Goal: Book appointment/travel/reservation

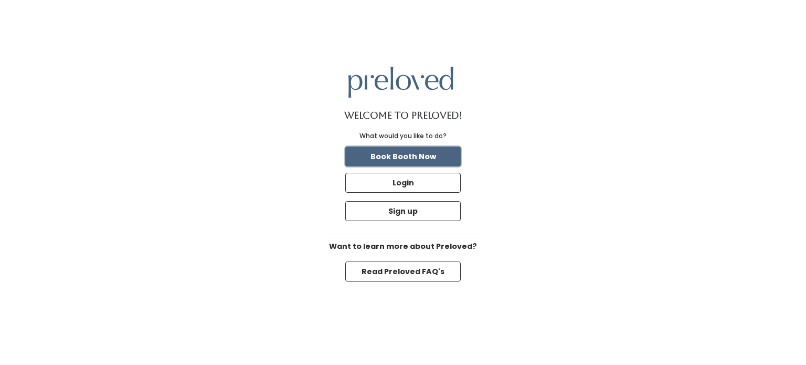
click at [424, 160] on button "Book Booth Now" at bounding box center [403, 156] width 116 height 20
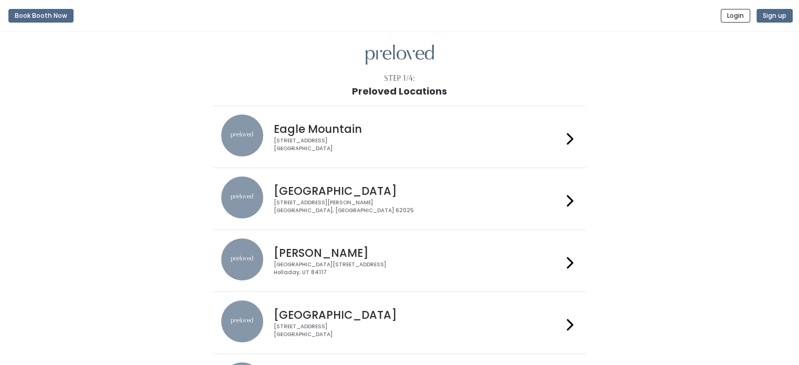
click at [563, 138] on div at bounding box center [569, 136] width 15 height 45
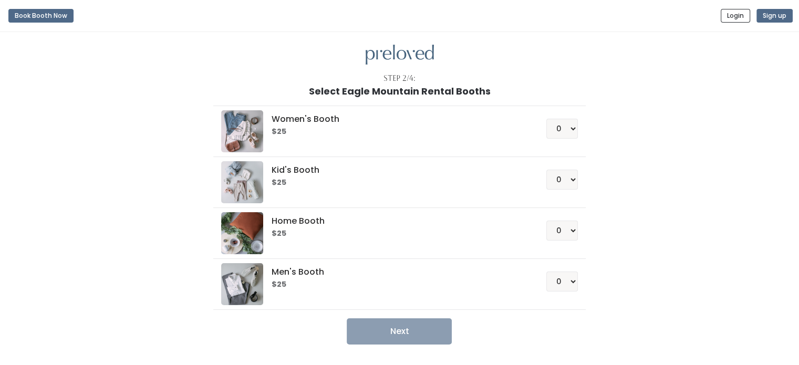
click at [303, 140] on div "Women's Booth $25 0 1 2 3 4" at bounding box center [399, 131] width 356 height 42
click at [558, 130] on select "0 1 2 3 4" at bounding box center [562, 129] width 32 height 20
select select "1"
click at [546, 119] on select "0 1 2 3 4" at bounding box center [562, 129] width 32 height 20
click at [423, 335] on button "Next" at bounding box center [399, 331] width 105 height 26
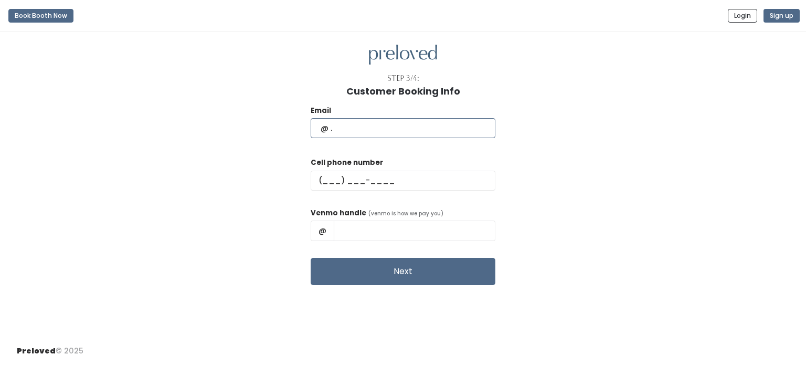
click at [379, 131] on input "text" at bounding box center [403, 128] width 185 height 20
type input "alaynabutler@gmail.com"
click at [389, 181] on input "text" at bounding box center [403, 181] width 185 height 20
type input "(9__) ___-____"
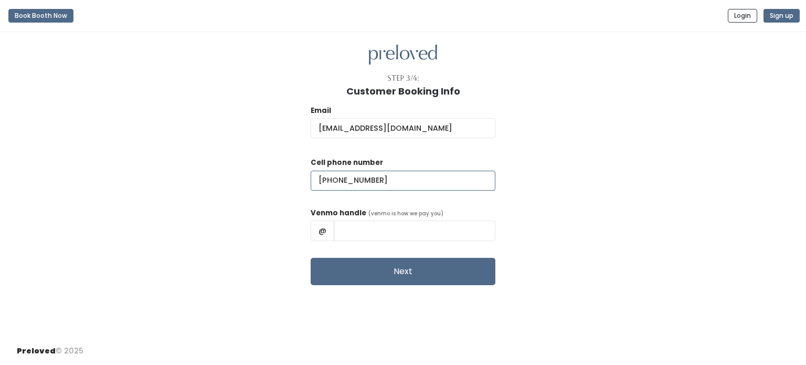
type input "(385) 268-0601"
click at [433, 232] on input "text" at bounding box center [415, 231] width 162 height 20
type input "c"
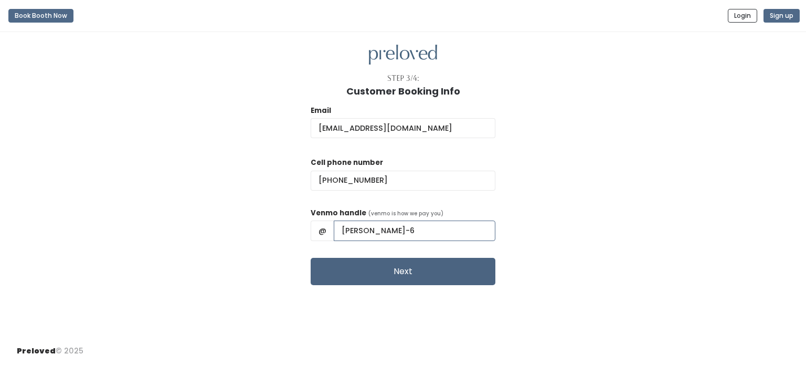
type input "Alayna-Butler-6"
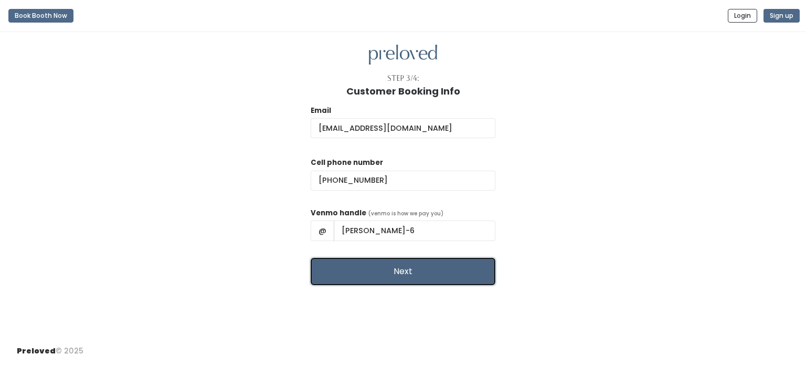
click at [431, 276] on button "Next" at bounding box center [403, 271] width 185 height 27
click at [364, 277] on button "Next" at bounding box center [403, 271] width 185 height 27
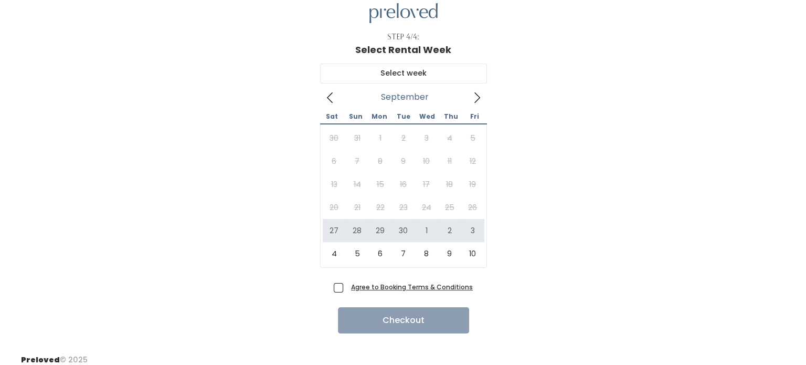
scroll to position [44, 0]
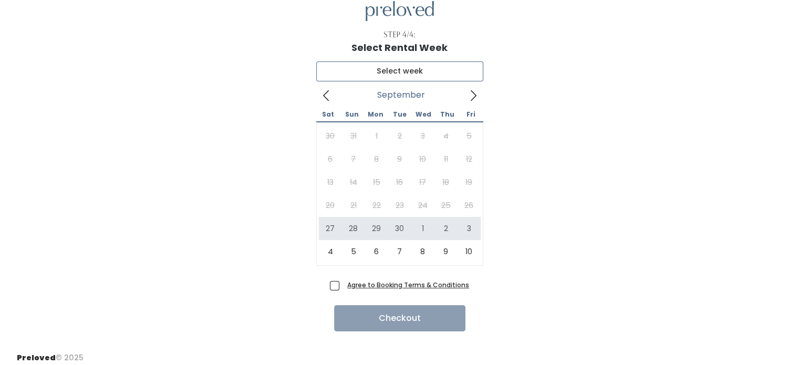
type input "September 27 to October 3"
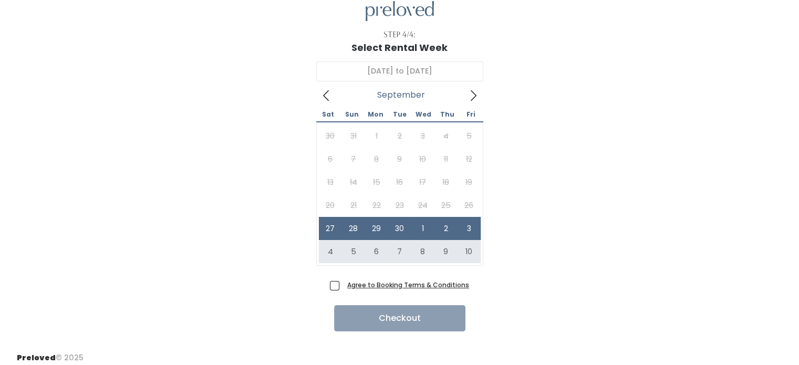
click at [343, 285] on span "Agree to Booking Terms & Conditions" at bounding box center [406, 284] width 126 height 11
click at [343, 285] on input "Agree to Booking Terms & Conditions" at bounding box center [346, 282] width 7 height 7
checkbox input "true"
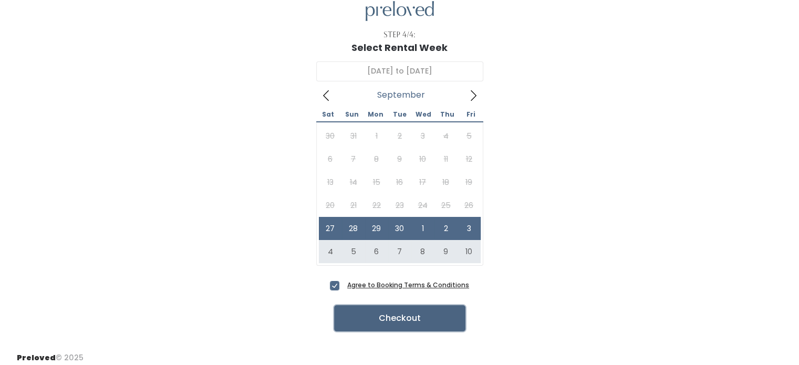
click at [368, 321] on button "Checkout" at bounding box center [399, 318] width 131 height 26
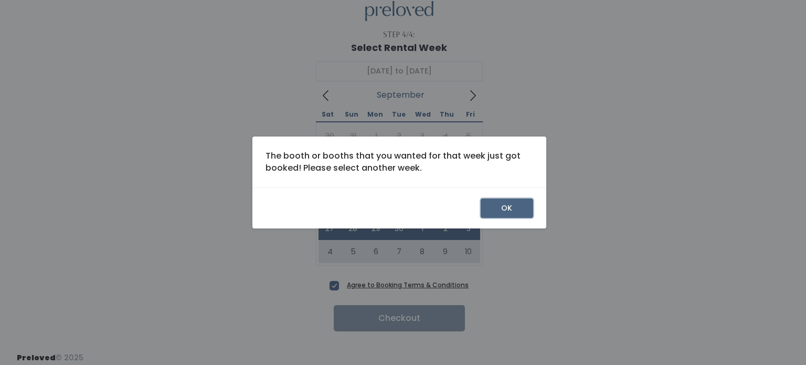
click at [524, 208] on button "OK" at bounding box center [507, 208] width 53 height 20
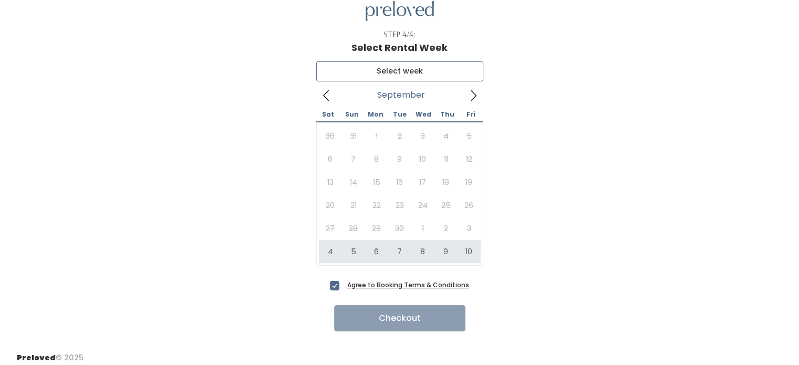
type input "October 4 to October 10"
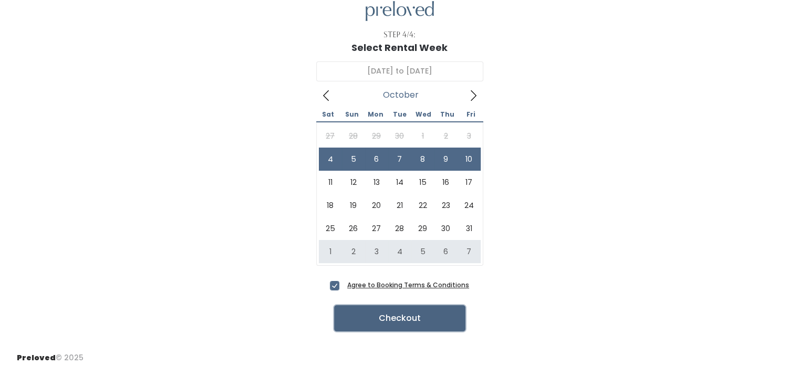
click at [389, 311] on button "Checkout" at bounding box center [399, 318] width 131 height 26
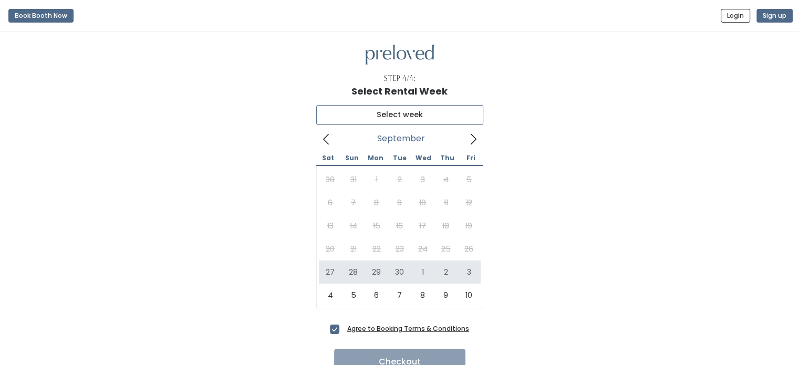
type input "September 27 to October 3"
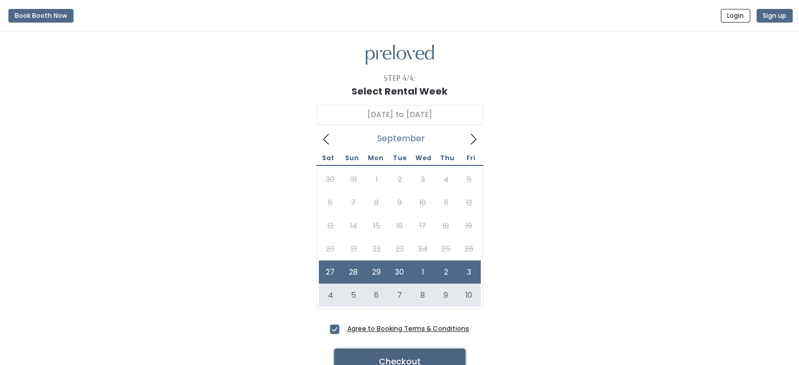
click at [377, 359] on button "Checkout" at bounding box center [399, 362] width 131 height 26
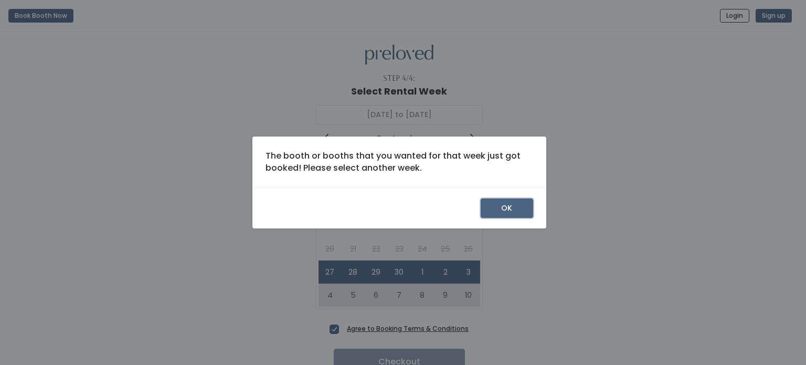
click at [502, 208] on button "OK" at bounding box center [507, 208] width 53 height 20
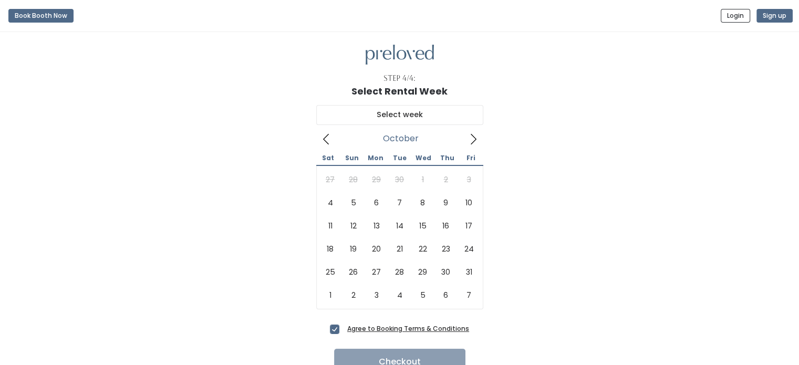
click at [475, 137] on icon at bounding box center [473, 139] width 12 height 12
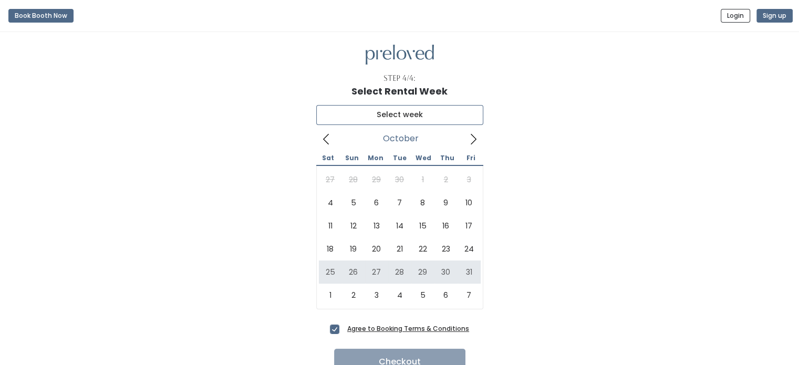
type input "[DATE] to [DATE]"
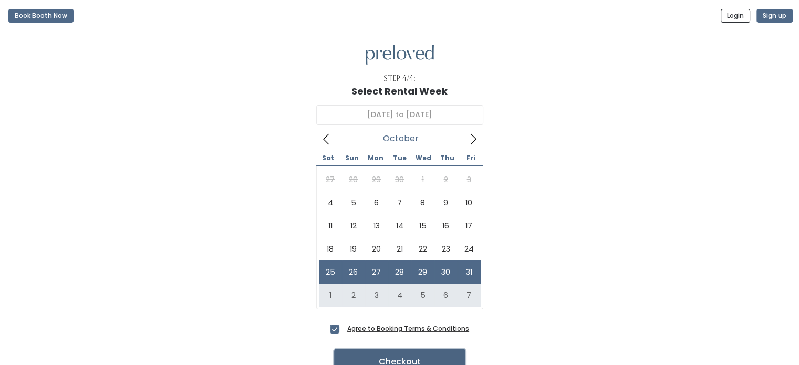
click at [384, 352] on button "Checkout" at bounding box center [399, 362] width 131 height 26
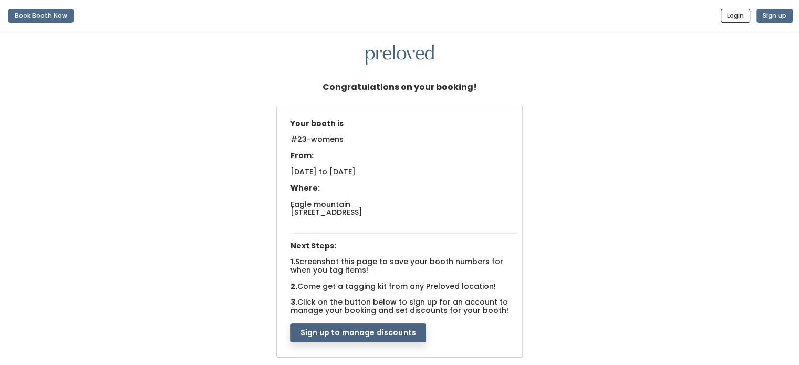
click at [354, 333] on button "Sign up to manage discounts" at bounding box center [357, 333] width 135 height 20
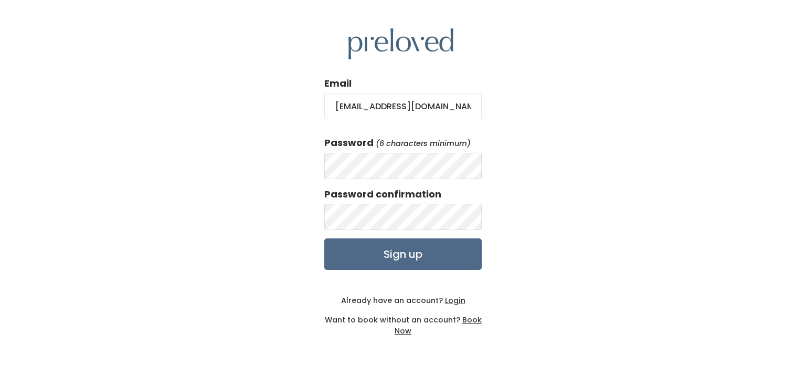
type input "alaynabutler@gmail.com"
click at [362, 246] on input "Sign up" at bounding box center [403, 254] width 158 height 32
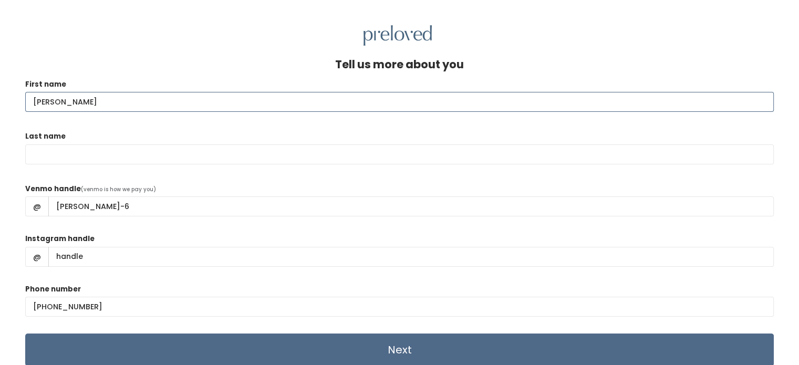
type input "[PERSON_NAME]"
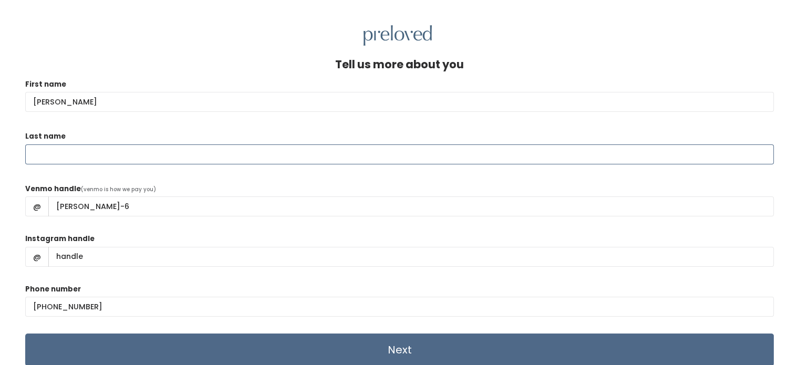
click at [164, 158] on input "Last name" at bounding box center [399, 154] width 748 height 20
type input "[PERSON_NAME]"
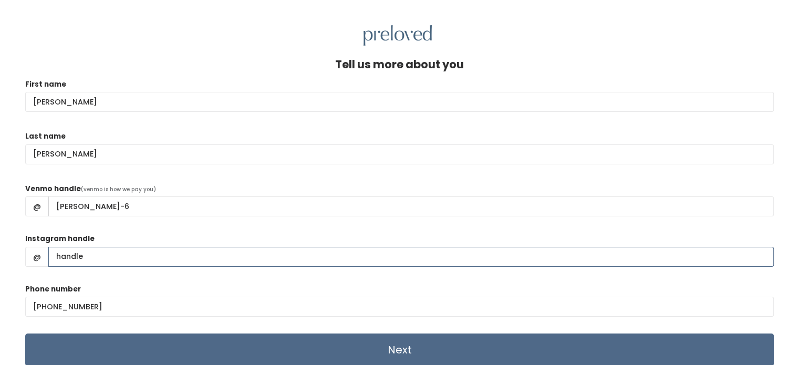
click at [99, 256] on input "Instagram handle" at bounding box center [410, 257] width 725 height 20
type input "alaynabutler266"
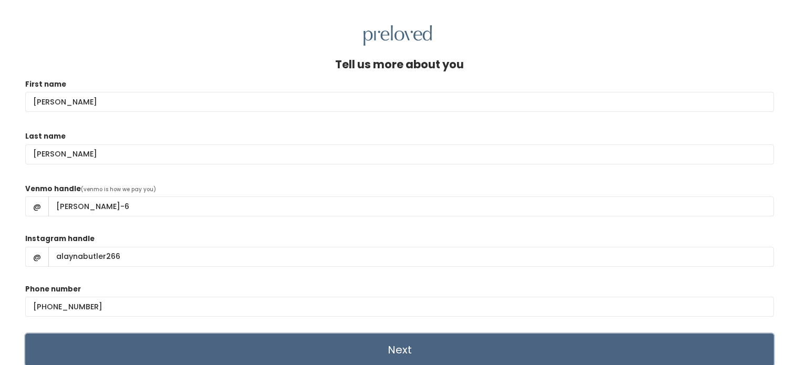
click at [290, 353] on input "Next" at bounding box center [399, 349] width 748 height 33
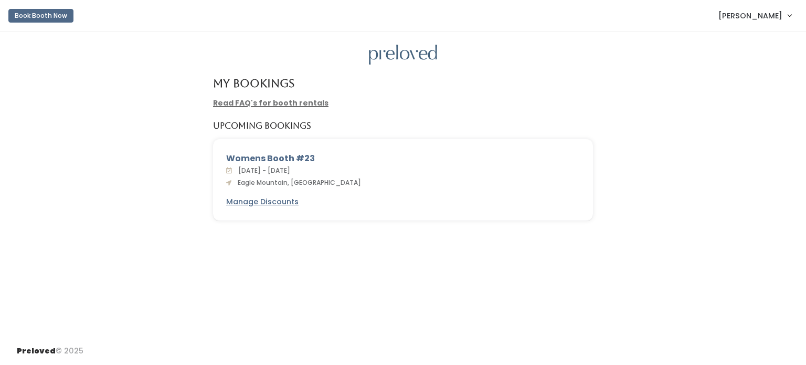
click at [257, 101] on link "Read FAQ's for booth rentals" at bounding box center [271, 103] width 116 height 11
